Goal: Navigation & Orientation: Find specific page/section

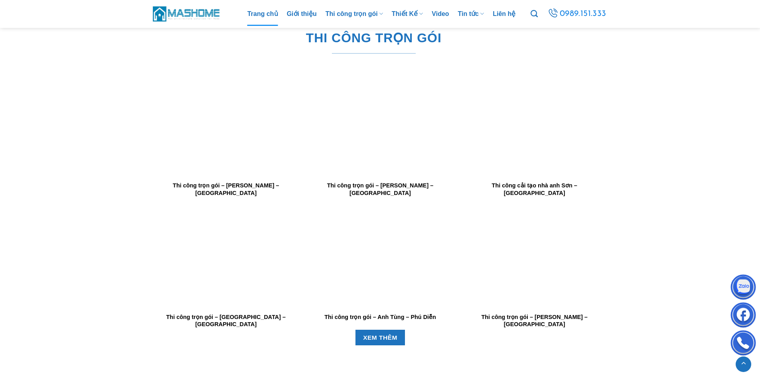
scroll to position [878, 0]
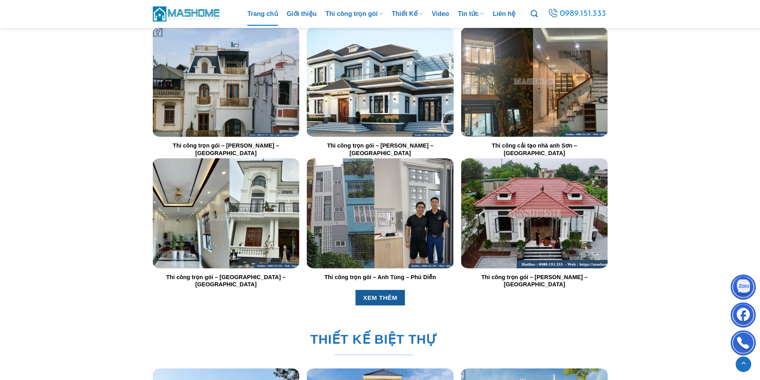
click at [386, 293] on span "XEM THÊM" at bounding box center [380, 298] width 34 height 10
click at [297, 10] on link "Giới thiệu" at bounding box center [302, 14] width 30 height 24
click at [339, 12] on link "Thi công trọn gói" at bounding box center [354, 14] width 57 height 24
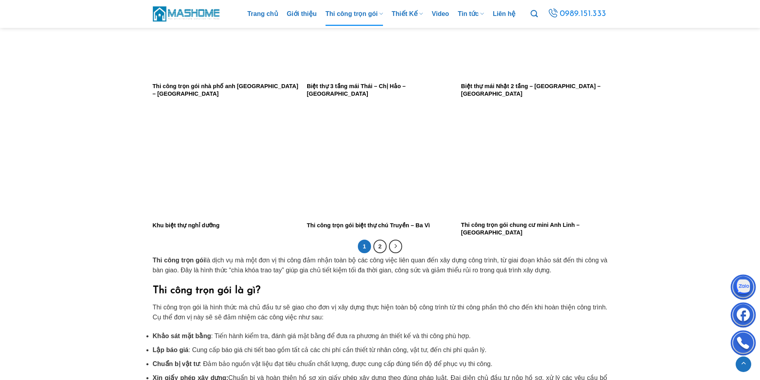
scroll to position [1556, 0]
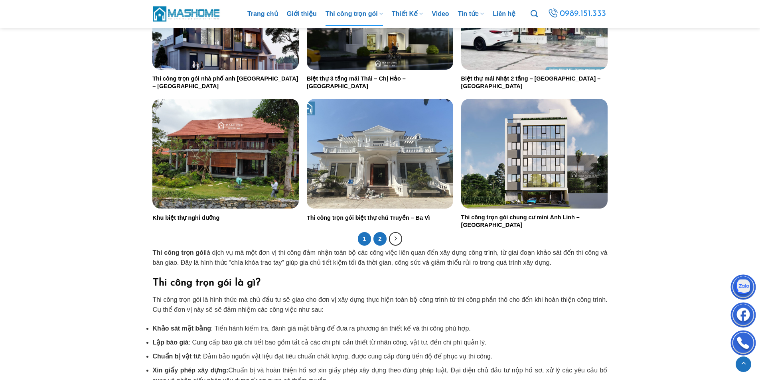
click at [380, 241] on link "2" at bounding box center [380, 239] width 14 height 14
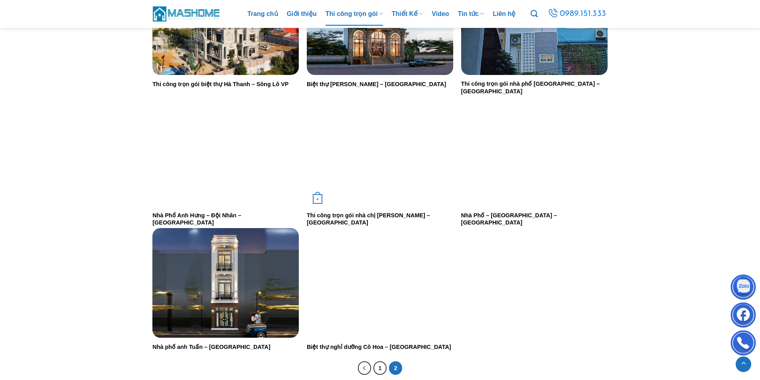
scroll to position [718, 0]
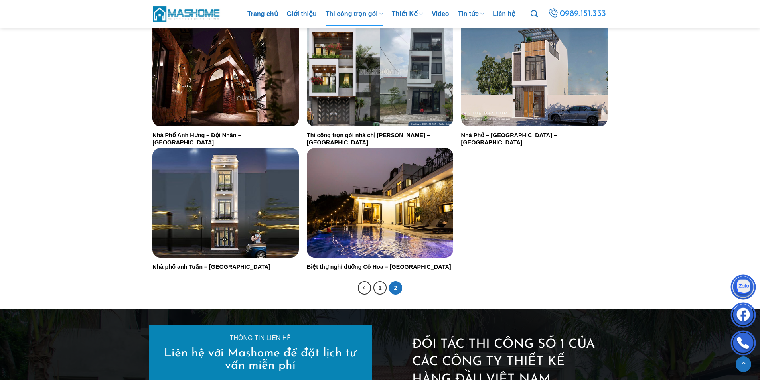
click at [395, 290] on span "2" at bounding box center [396, 288] width 14 height 14
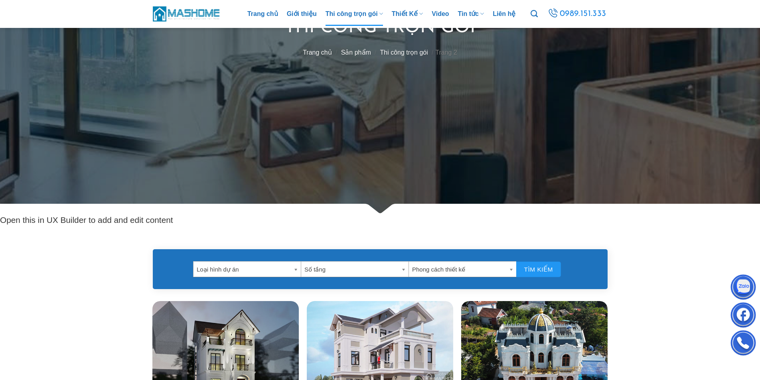
scroll to position [160, 0]
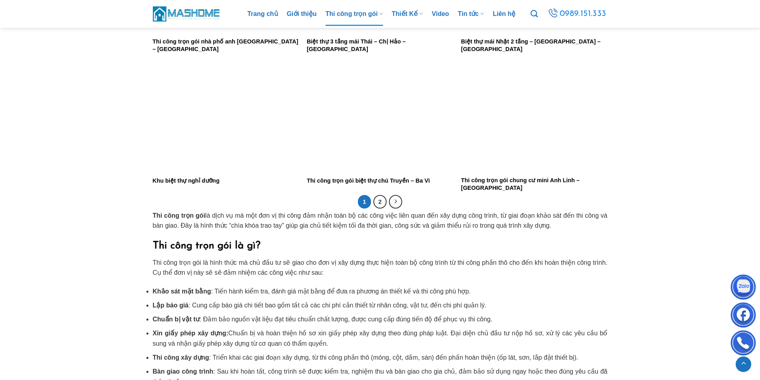
scroll to position [1596, 0]
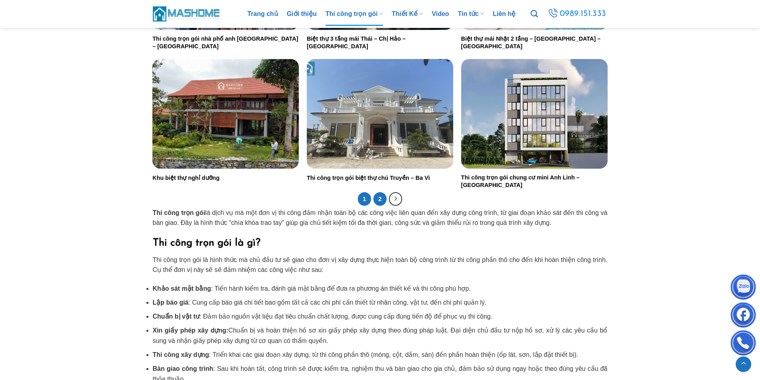
click at [382, 199] on link "2" at bounding box center [380, 199] width 14 height 14
click at [383, 198] on link "2" at bounding box center [380, 199] width 14 height 14
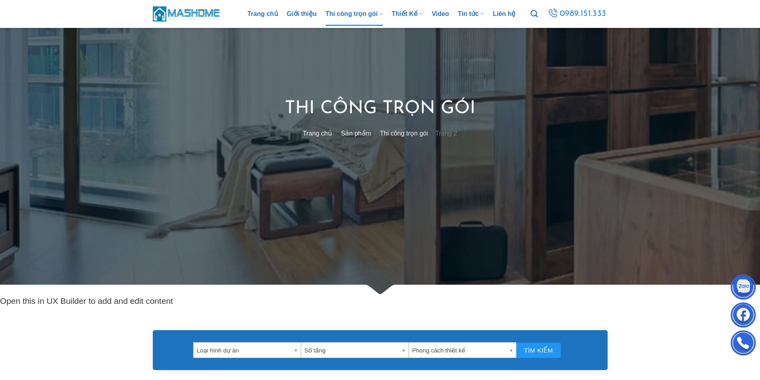
scroll to position [80, 0]
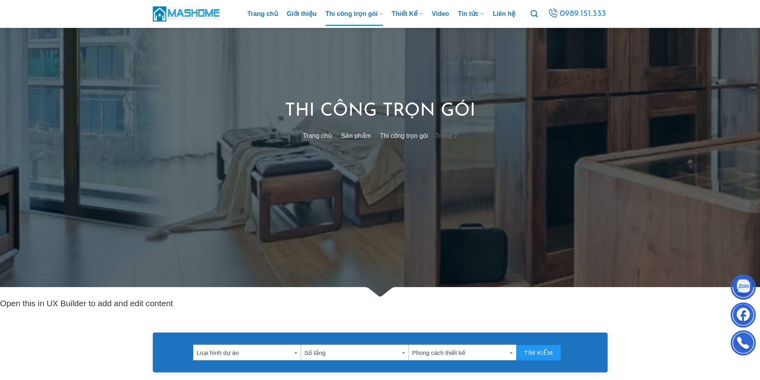
click at [373, 192] on div at bounding box center [380, 108] width 760 height 377
click at [261, 13] on link "Trang chủ" at bounding box center [262, 14] width 31 height 24
click at [300, 15] on link "Giới thiệu" at bounding box center [302, 14] width 30 height 24
click at [473, 14] on link "Tin tức" at bounding box center [471, 14] width 26 height 24
click at [447, 18] on link "Video" at bounding box center [440, 14] width 17 height 24
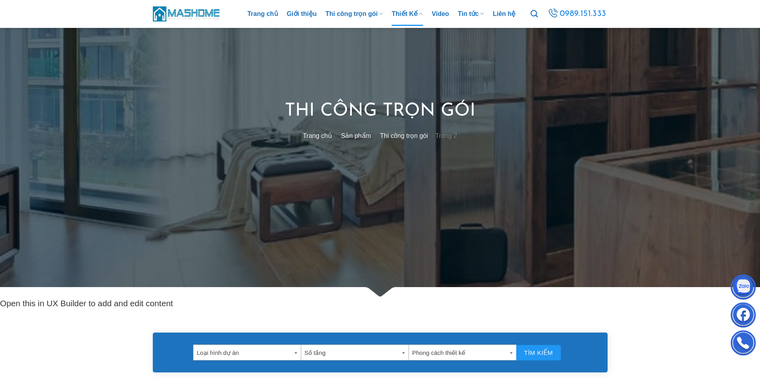
click at [410, 14] on link "Thiết Kế" at bounding box center [408, 14] width 32 height 24
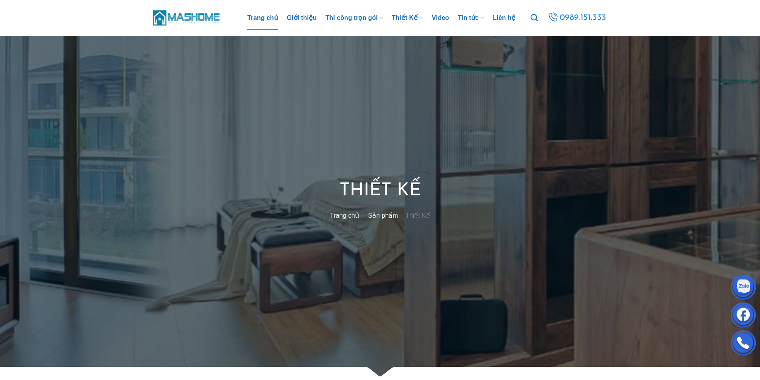
click at [273, 22] on link "Trang chủ" at bounding box center [262, 18] width 31 height 24
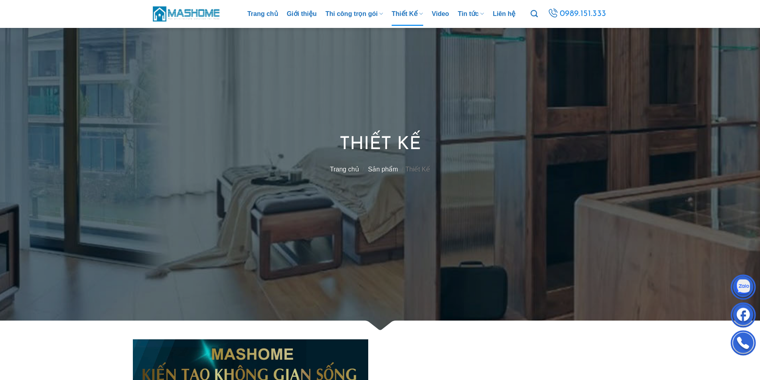
scroll to position [120, 0]
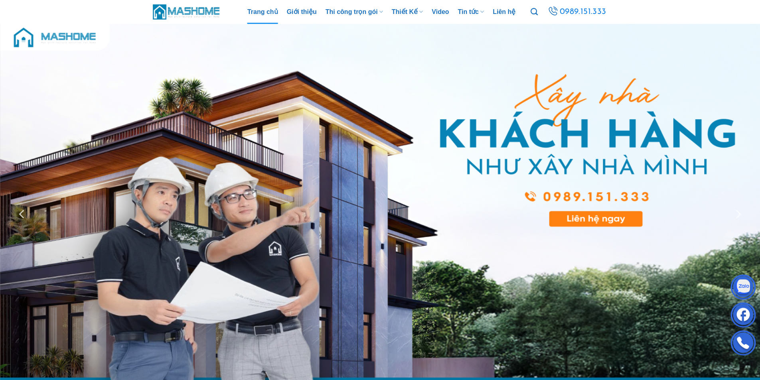
click at [486, 295] on img at bounding box center [380, 214] width 760 height 380
